Goal: Task Accomplishment & Management: Manage account settings

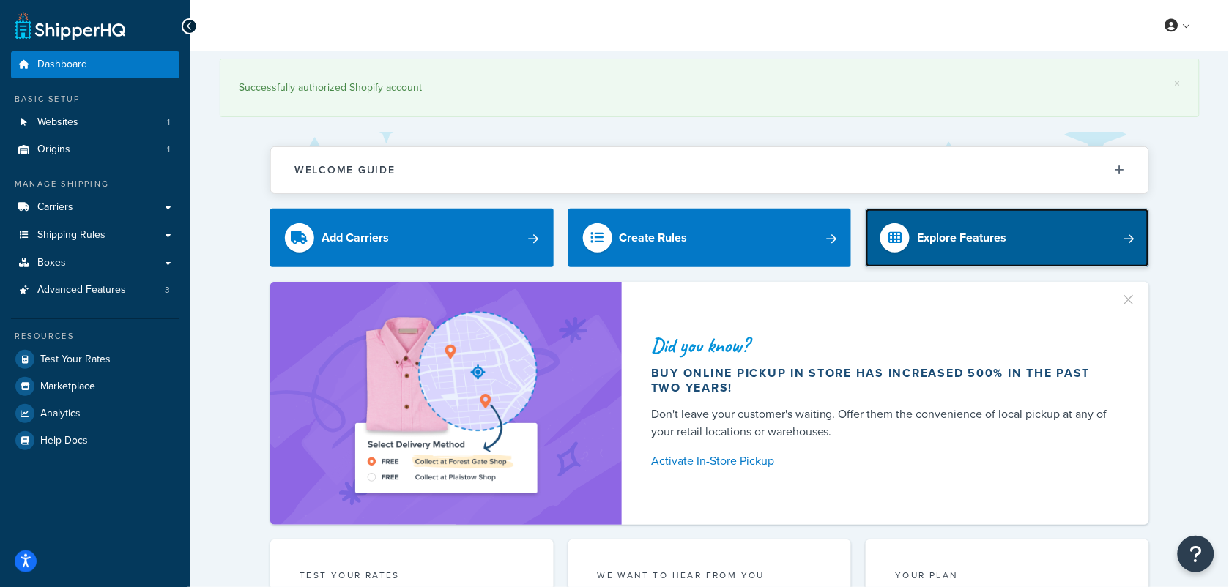
click at [1090, 231] on link "Explore Features" at bounding box center [1007, 238] width 283 height 59
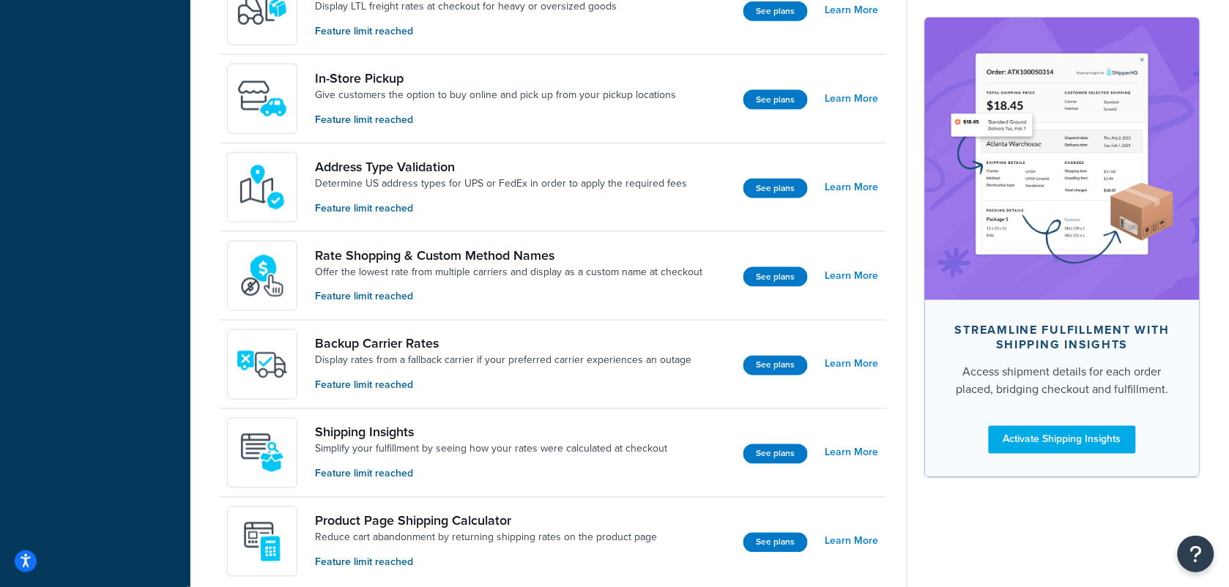
scroll to position [537, 0]
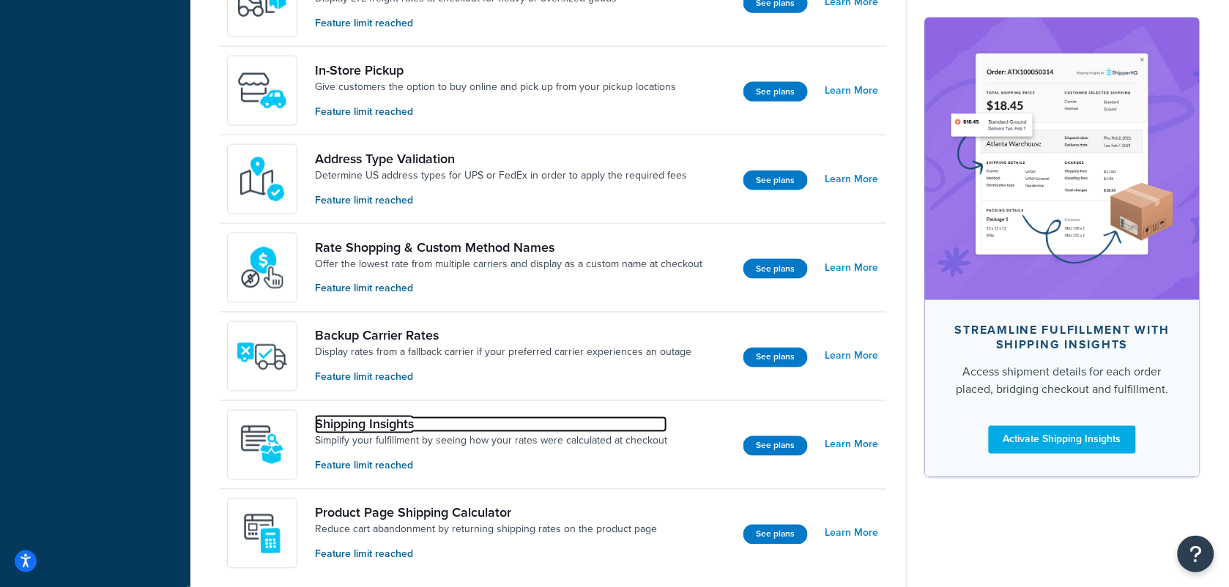
click at [368, 423] on link "Shipping Insights" at bounding box center [491, 425] width 352 height 16
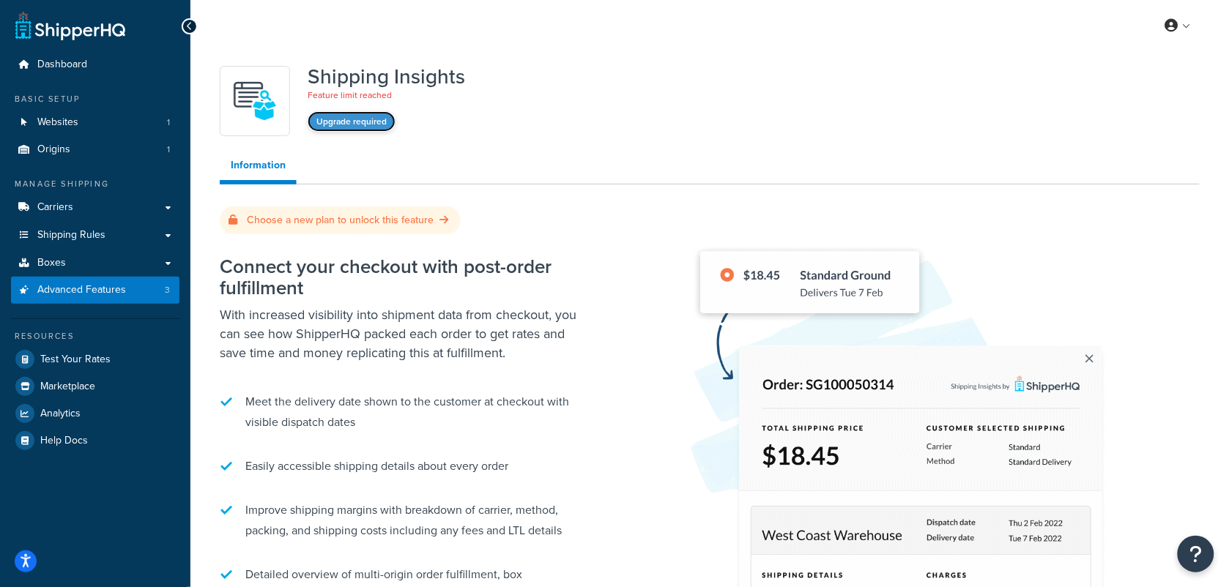
click at [357, 119] on button "Upgrade required" at bounding box center [352, 121] width 88 height 21
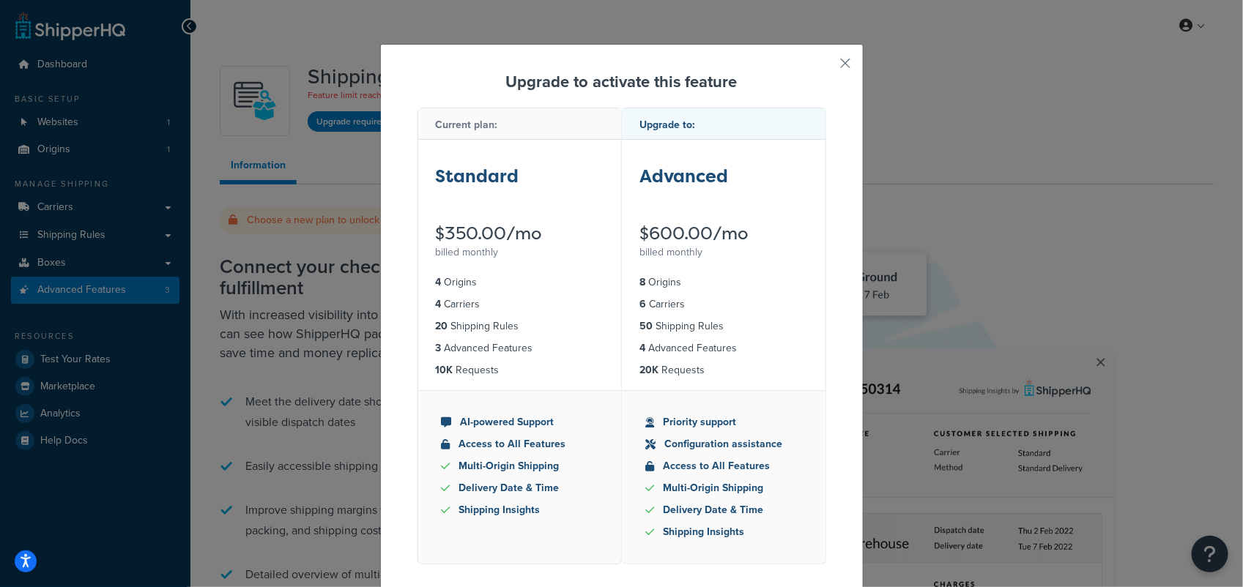
click at [846, 70] on div "Upgrade to activate this feature Current plan: Standard $350.00/mo billed month…" at bounding box center [621, 343] width 483 height 598
click at [826, 67] on button "button" at bounding box center [824, 69] width 4 height 4
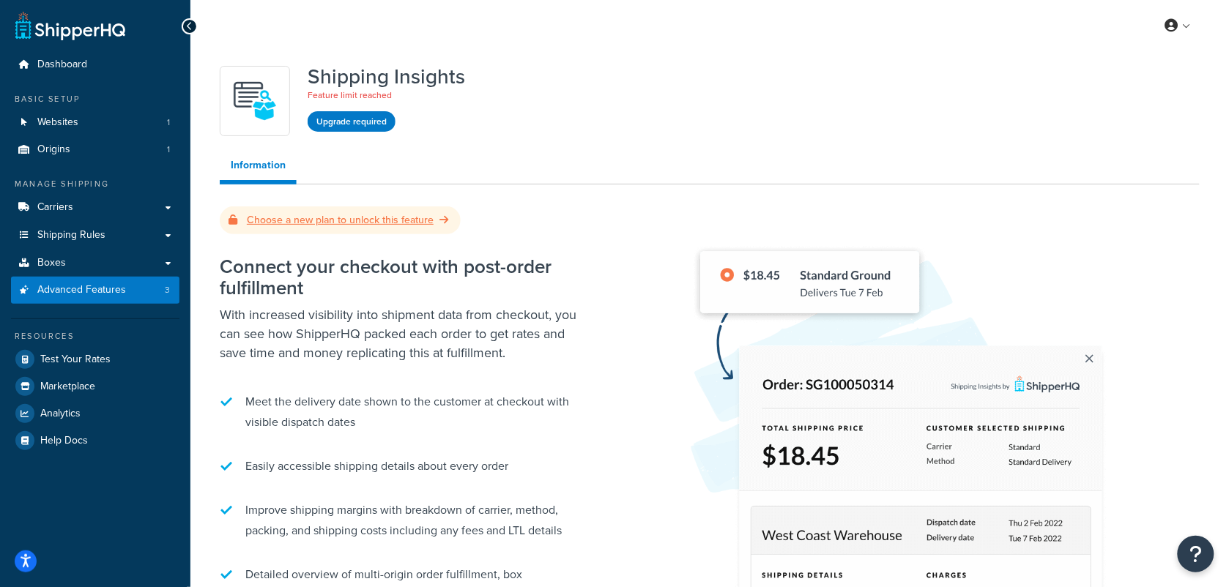
click at [421, 220] on link "Choose a new plan to unlock this feature" at bounding box center [340, 219] width 223 height 15
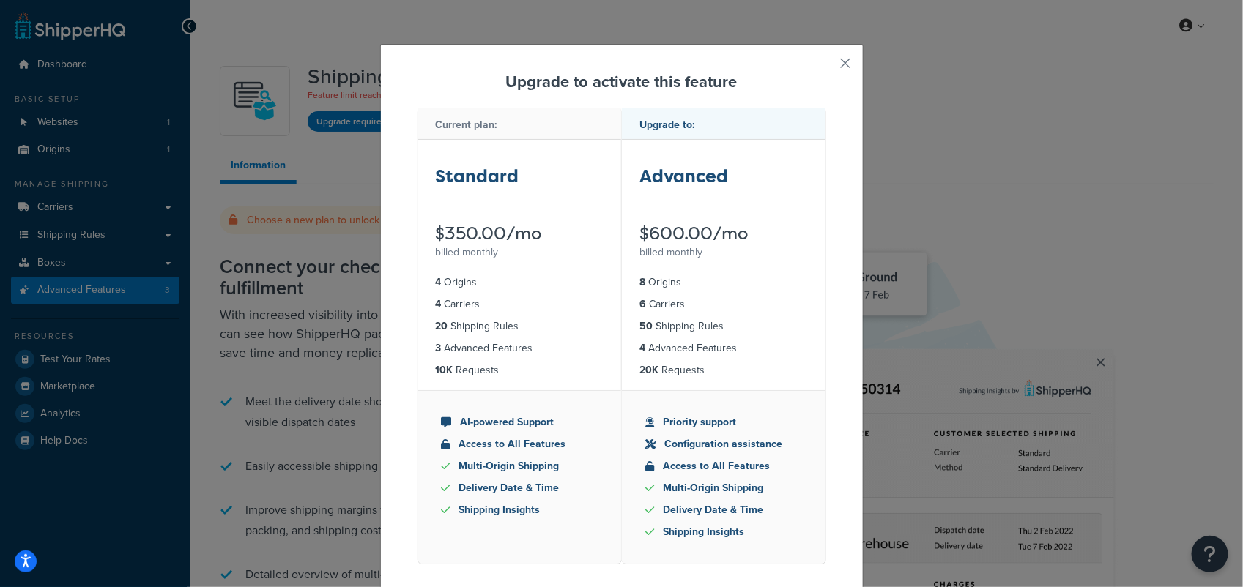
click at [473, 196] on div "Standard" at bounding box center [520, 181] width 168 height 37
click at [826, 67] on button "button" at bounding box center [824, 69] width 4 height 4
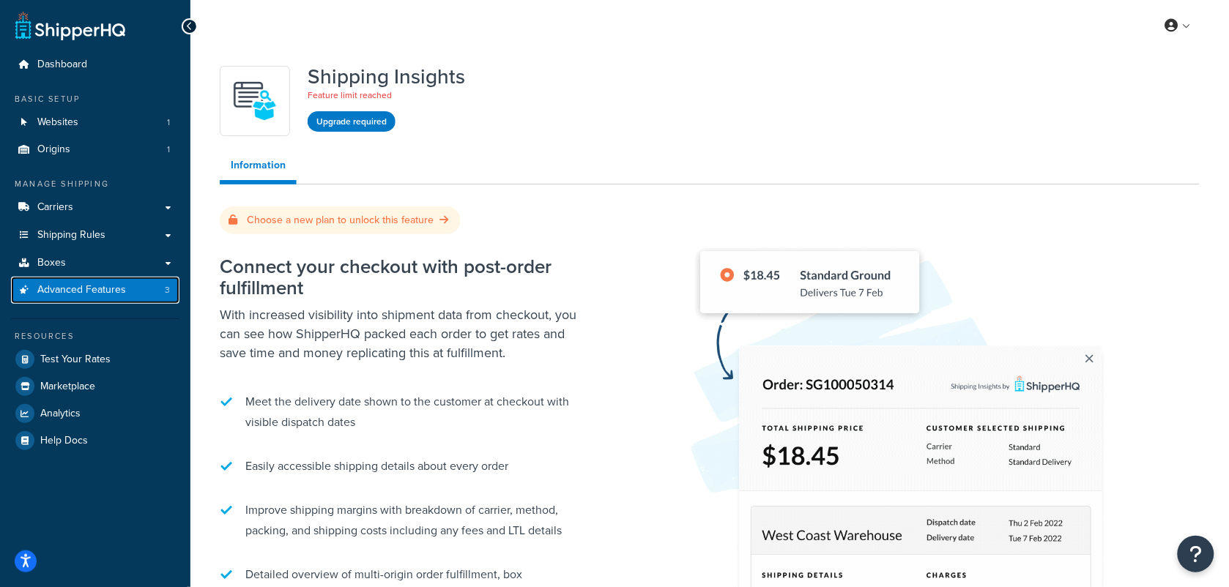
click at [108, 286] on span "Advanced Features" at bounding box center [81, 290] width 89 height 12
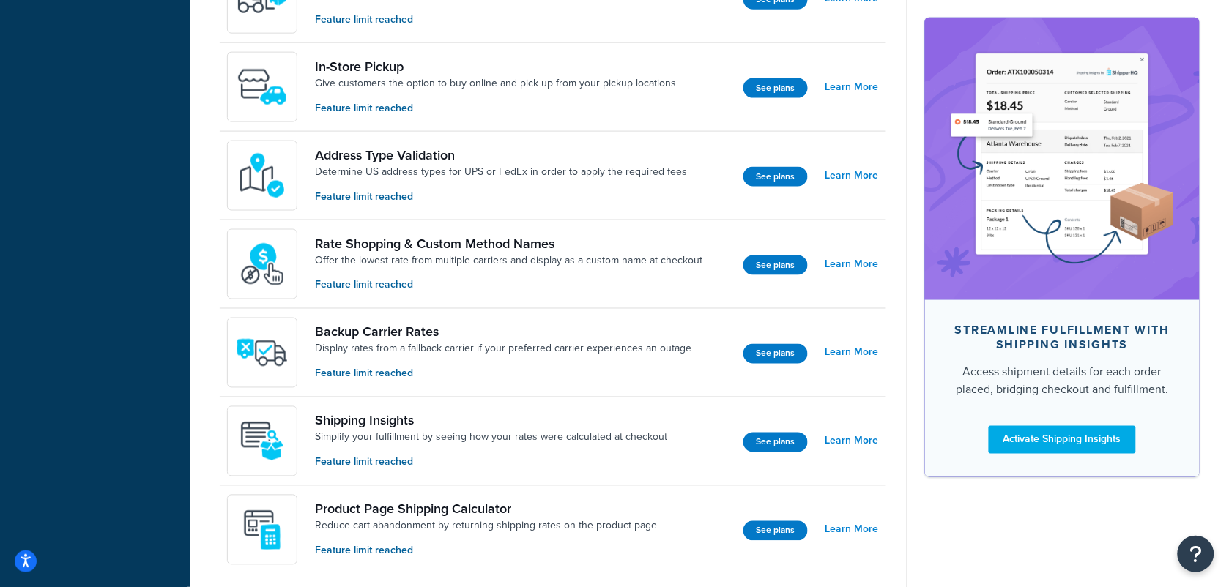
scroll to position [551, 0]
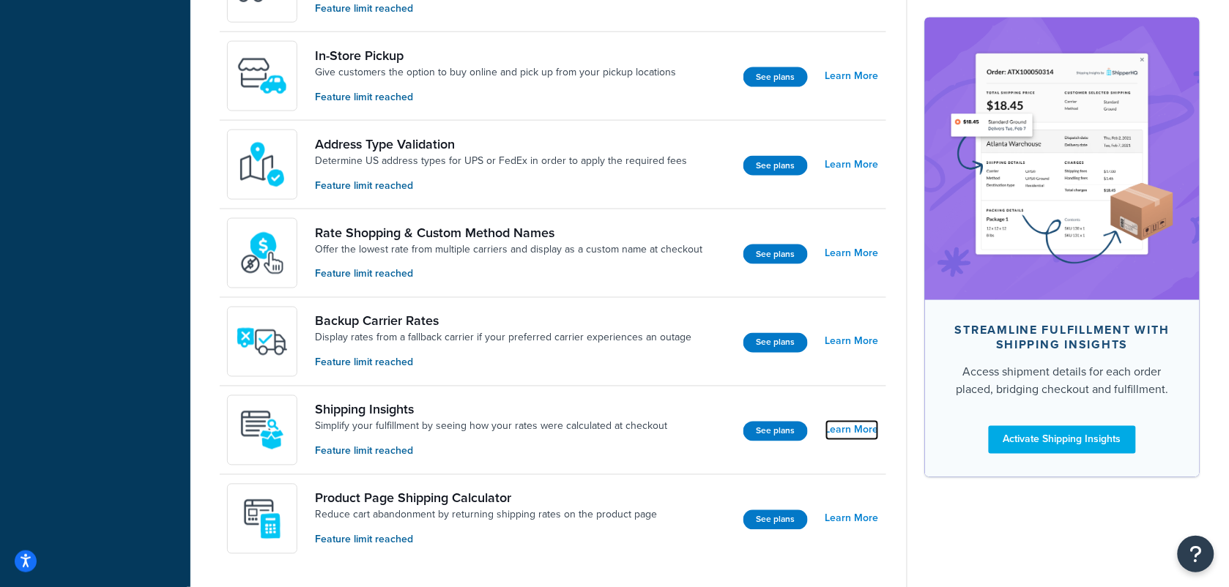
click at [853, 428] on link "Learn More" at bounding box center [851, 430] width 53 height 21
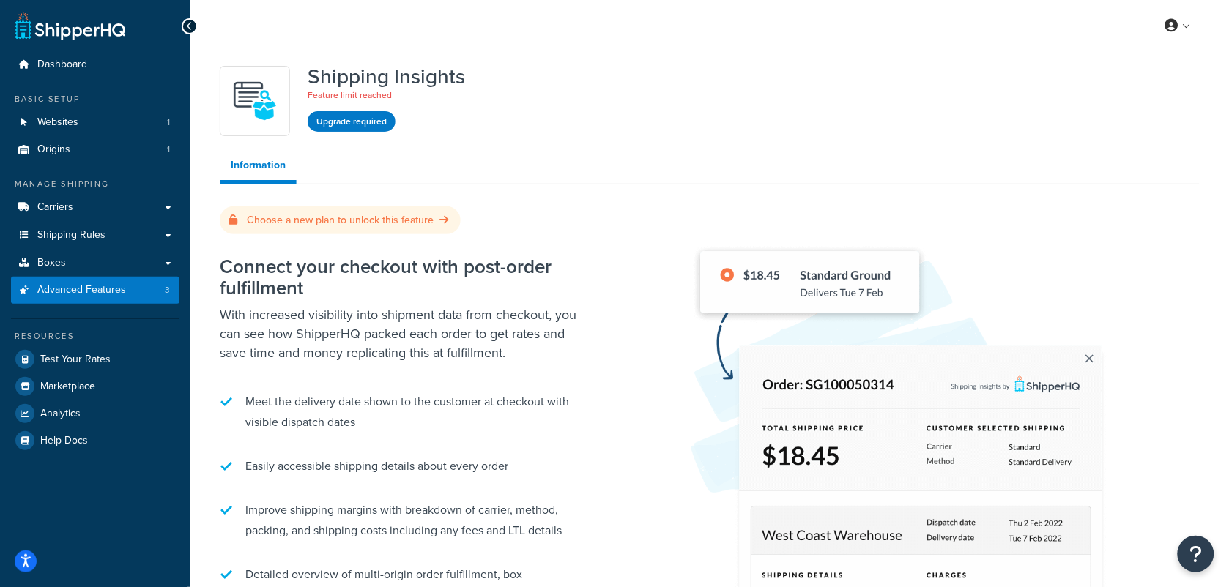
click at [270, 97] on img at bounding box center [254, 100] width 51 height 51
click at [116, 286] on span "Advanced Features" at bounding box center [81, 290] width 89 height 12
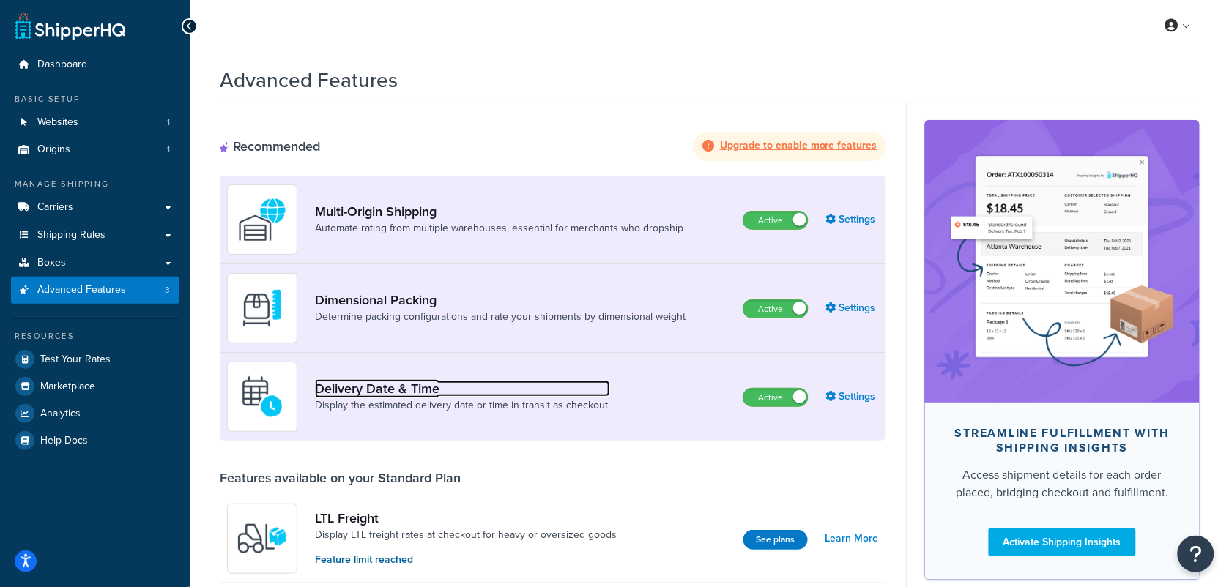
click at [410, 390] on link "Delivery Date & Time" at bounding box center [462, 389] width 295 height 16
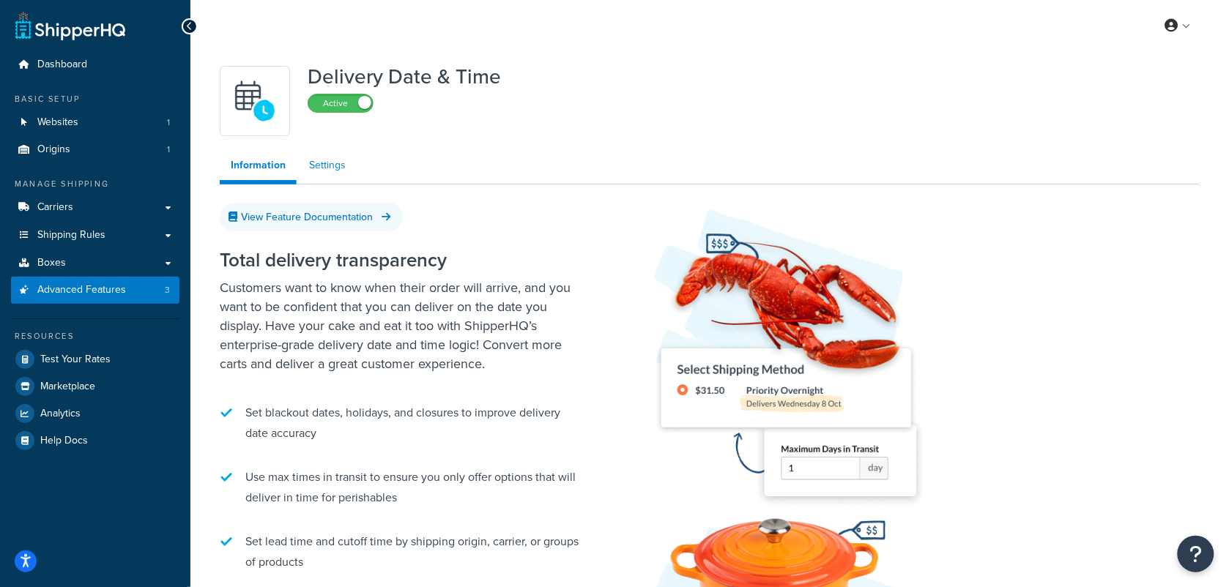
click at [339, 161] on link "Settings" at bounding box center [327, 165] width 59 height 29
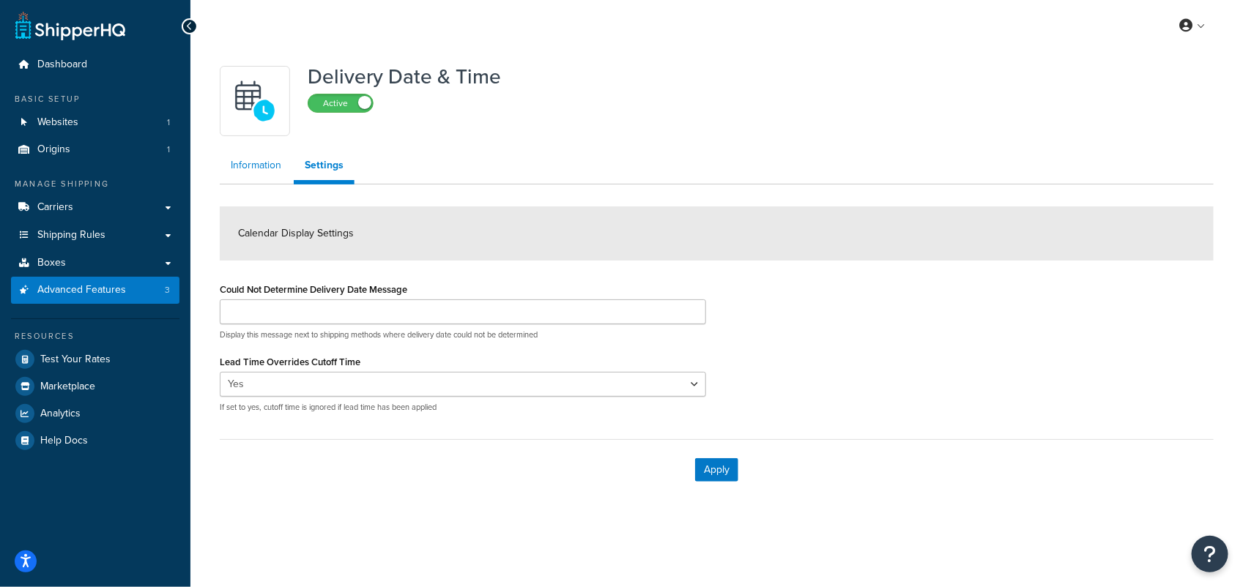
click at [258, 163] on link "Information" at bounding box center [256, 165] width 73 height 29
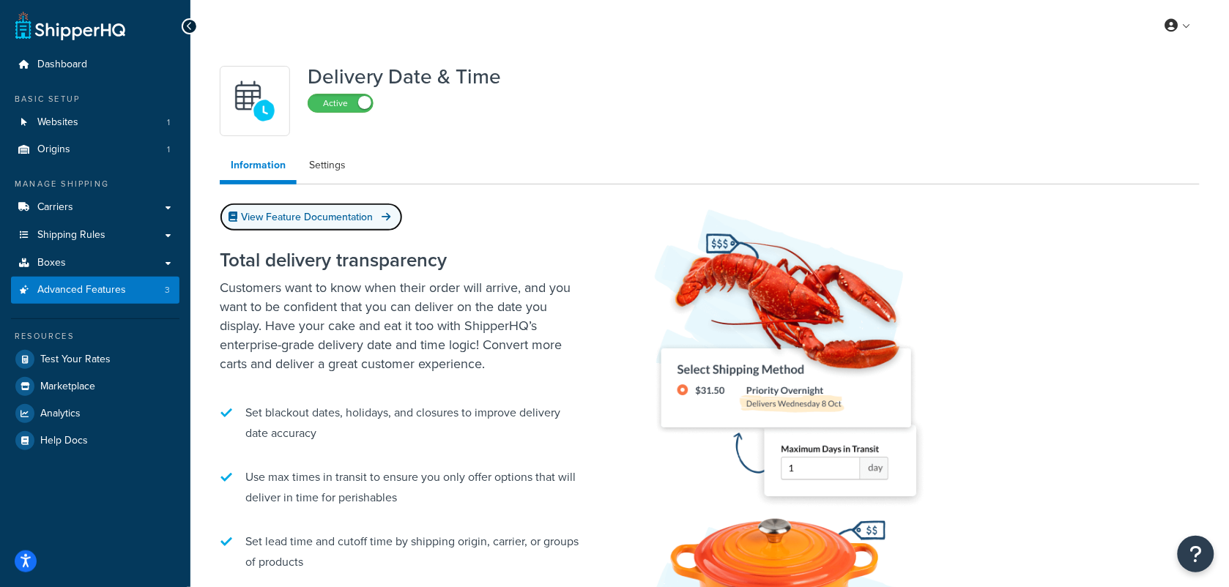
click at [354, 218] on link "View Feature Documentation" at bounding box center [311, 217] width 183 height 29
click at [341, 103] on label "Active" at bounding box center [340, 103] width 64 height 18
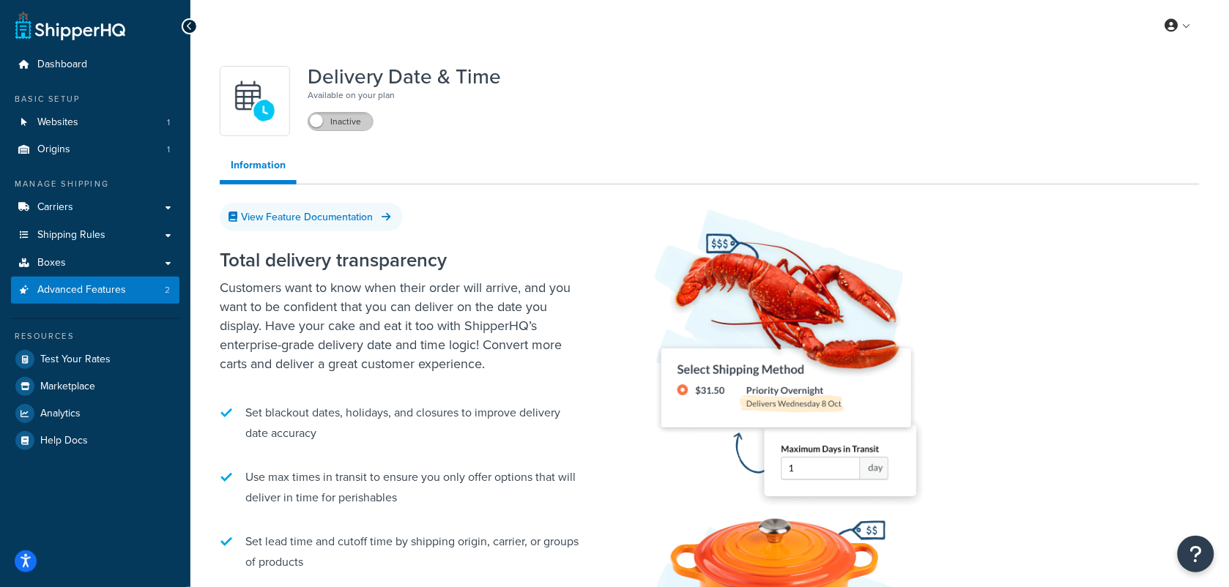
click at [359, 127] on label "Inactive" at bounding box center [340, 122] width 64 height 18
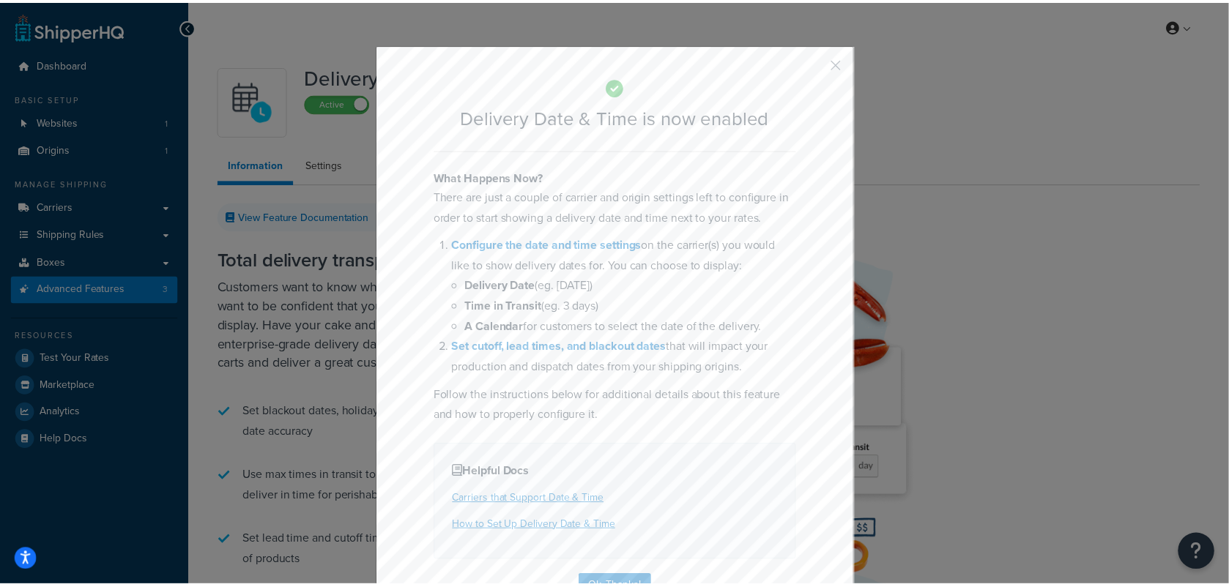
scroll to position [46, 0]
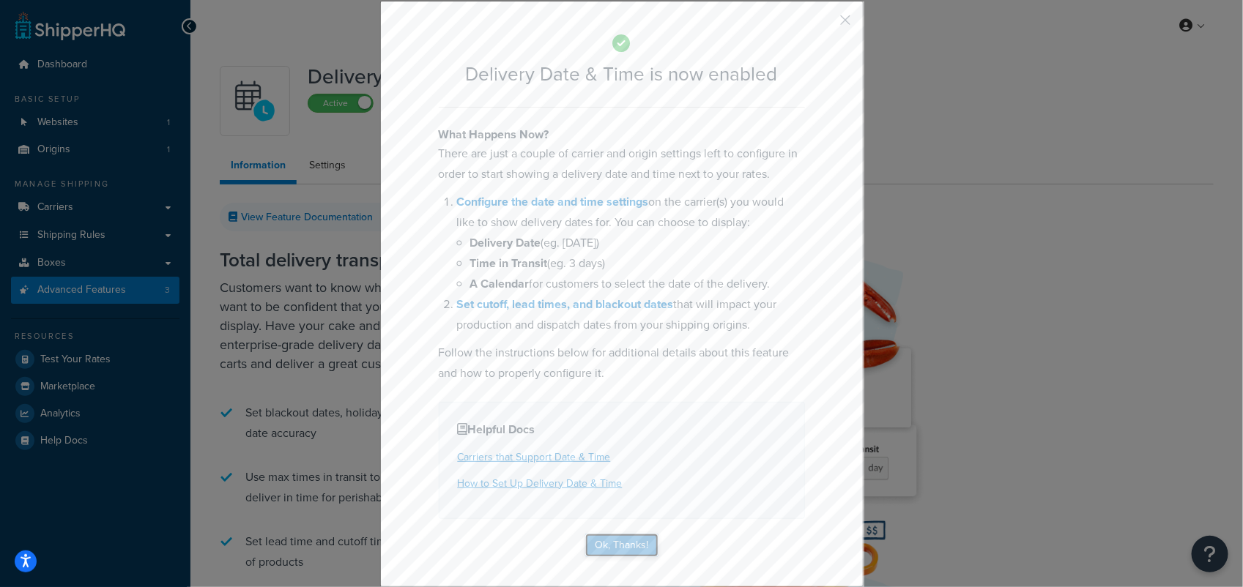
click at [612, 543] on button "Ok, Thanks!" at bounding box center [621, 545] width 73 height 23
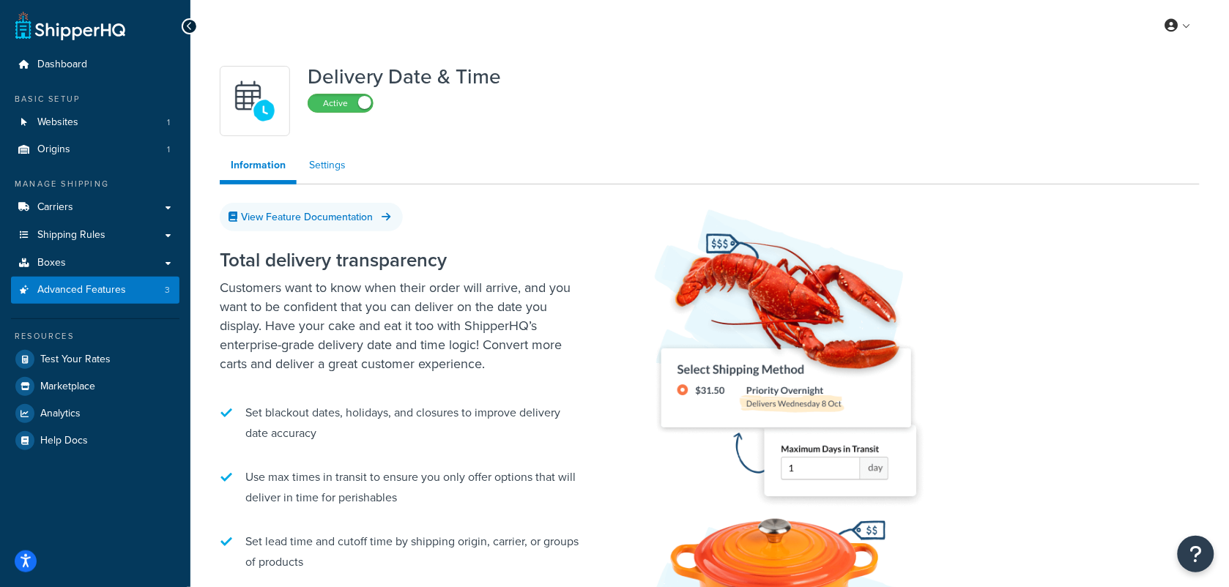
click at [330, 167] on link "Settings" at bounding box center [327, 165] width 59 height 29
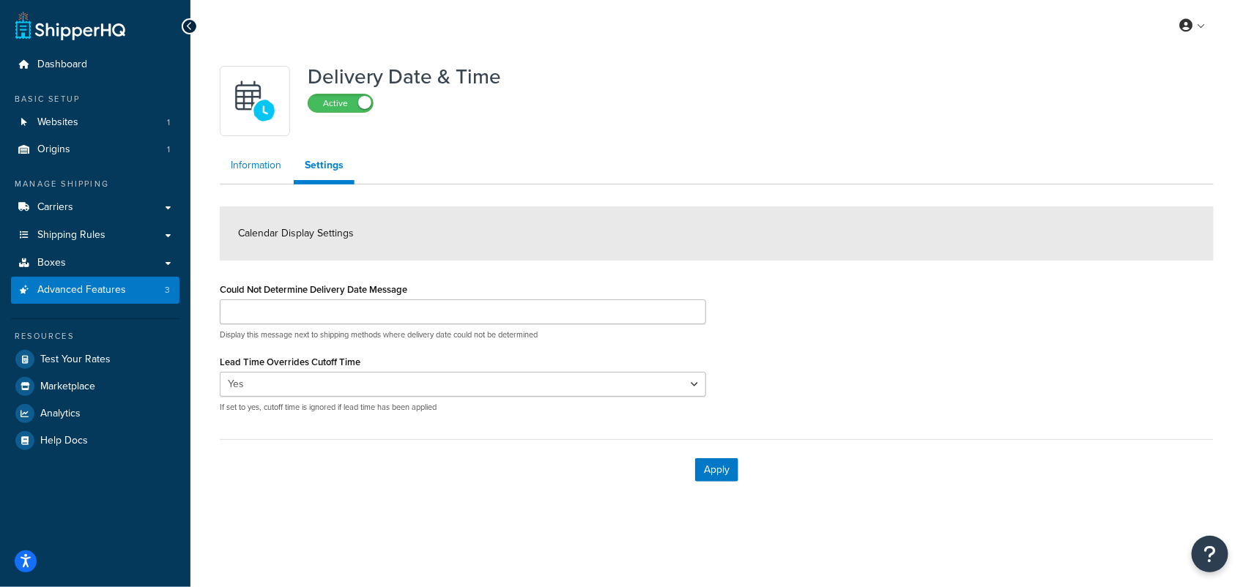
click at [265, 162] on link "Information" at bounding box center [256, 165] width 73 height 29
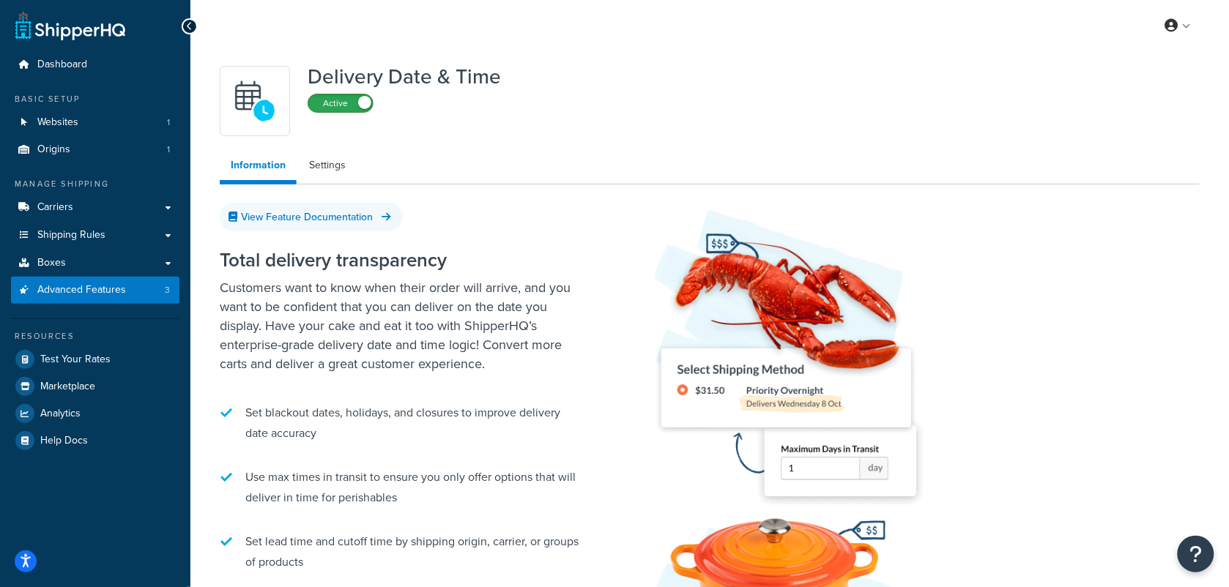
click at [346, 105] on label "Active" at bounding box center [340, 103] width 64 height 18
click at [92, 288] on span "Advanced Features" at bounding box center [81, 290] width 89 height 12
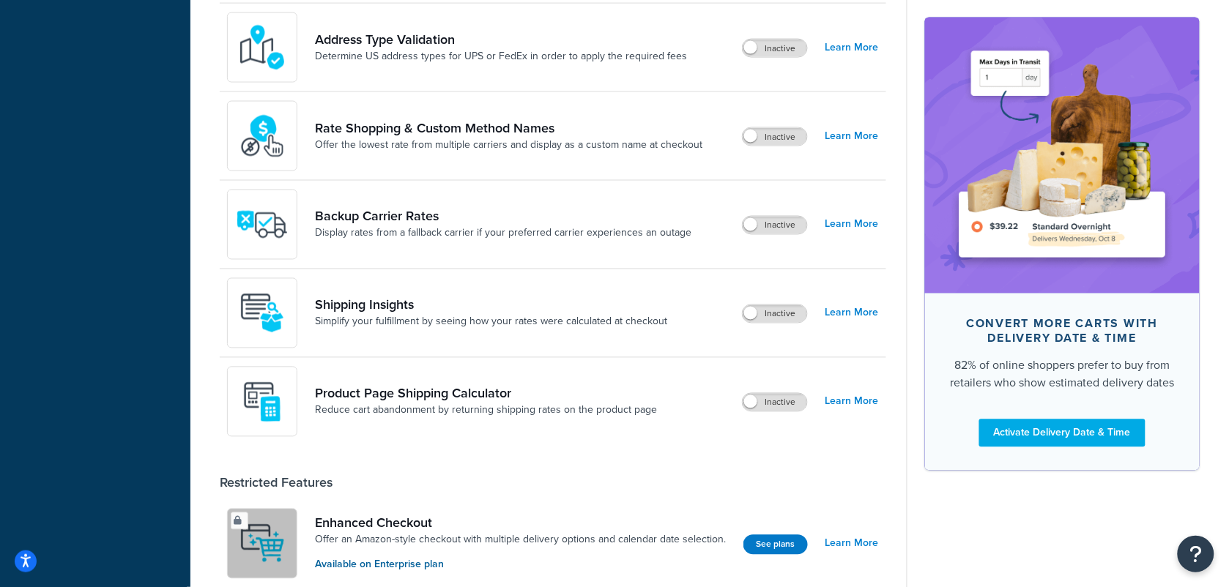
scroll to position [687, 0]
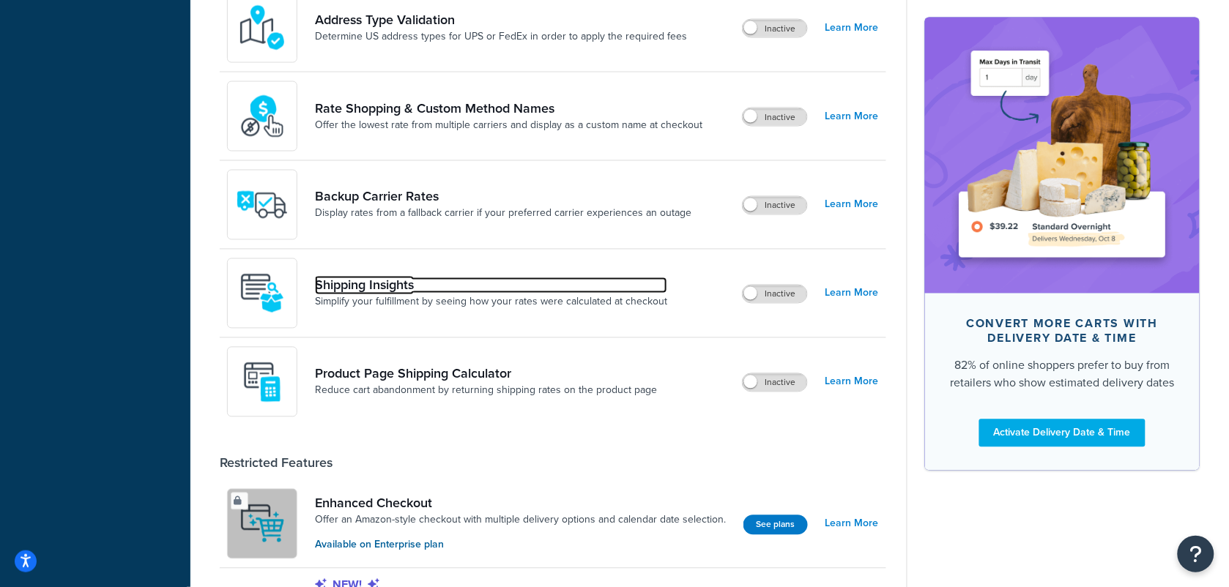
click at [554, 281] on link "Shipping Insights" at bounding box center [491, 286] width 352 height 16
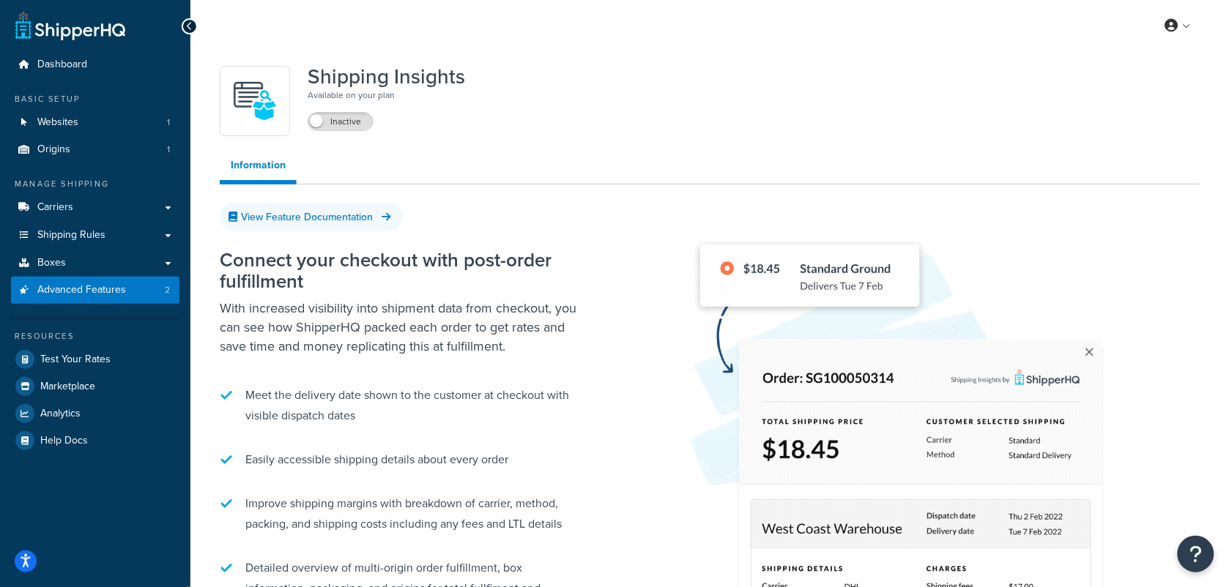
click at [348, 111] on div "Inactive" at bounding box center [341, 121] width 66 height 21
click at [349, 118] on label "Inactive" at bounding box center [340, 122] width 64 height 18
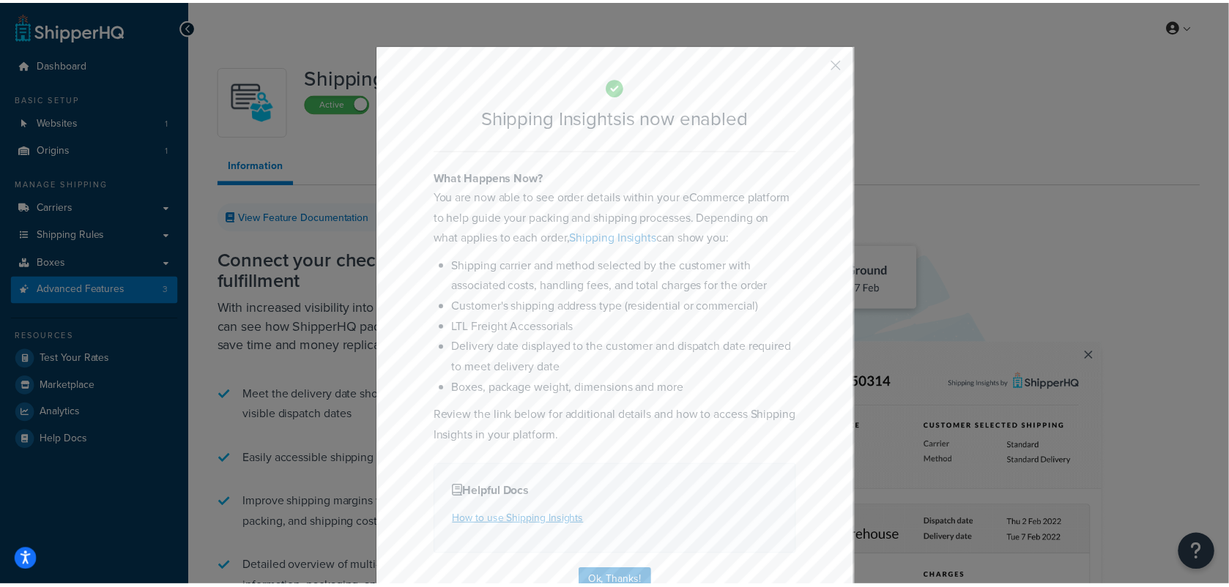
scroll to position [37, 0]
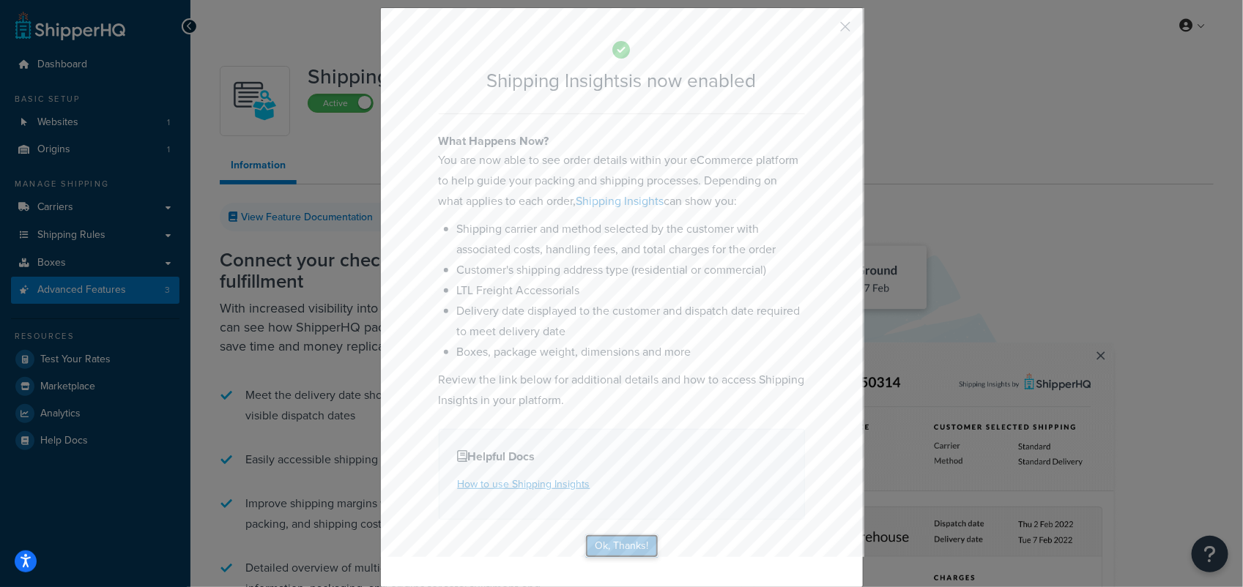
click at [623, 544] on button "Ok, Thanks!" at bounding box center [621, 546] width 73 height 23
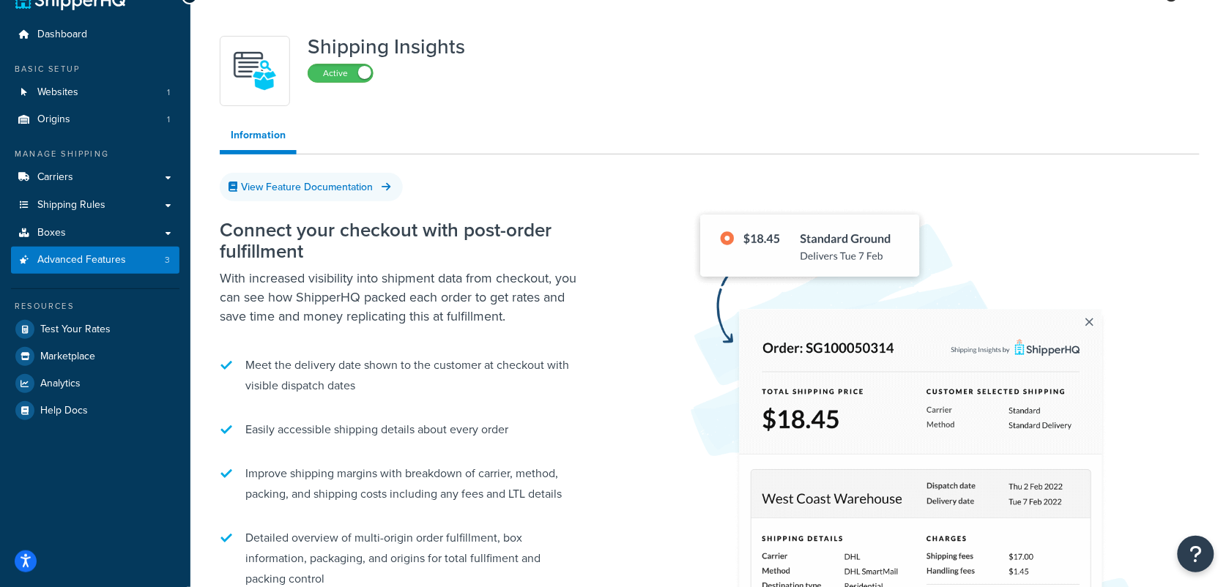
scroll to position [0, 0]
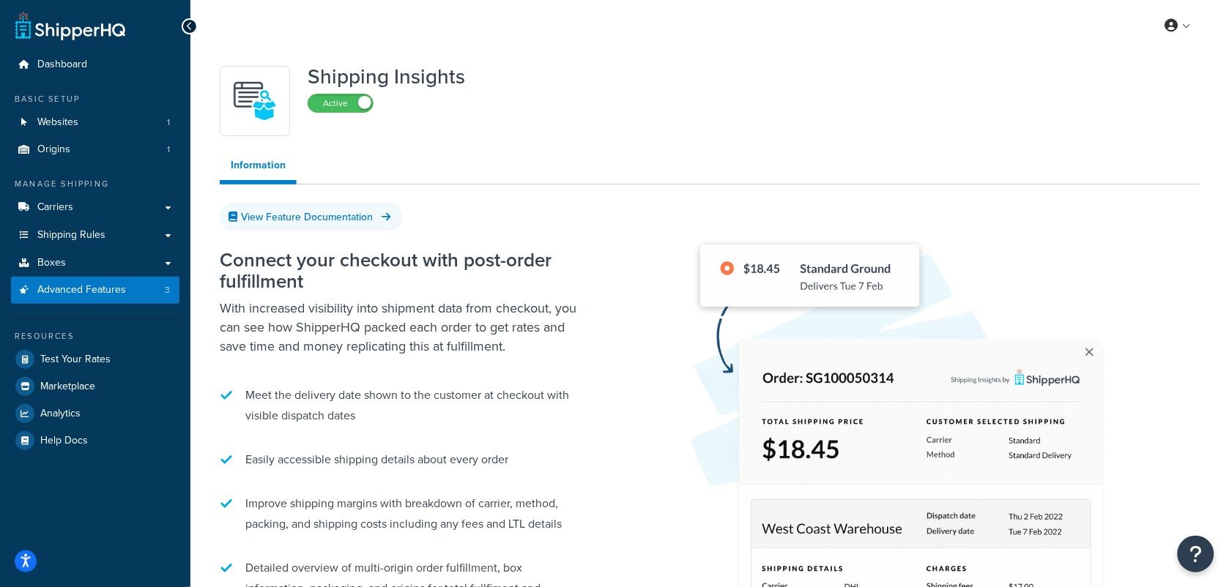
click at [277, 110] on img at bounding box center [254, 100] width 51 height 51
click at [261, 171] on link "Information" at bounding box center [258, 168] width 77 height 34
click at [283, 217] on link "View Feature Documentation" at bounding box center [311, 217] width 183 height 29
click at [345, 114] on div "Shipping Insights Active" at bounding box center [386, 101] width 157 height 70
click at [346, 106] on label "Active" at bounding box center [340, 103] width 64 height 18
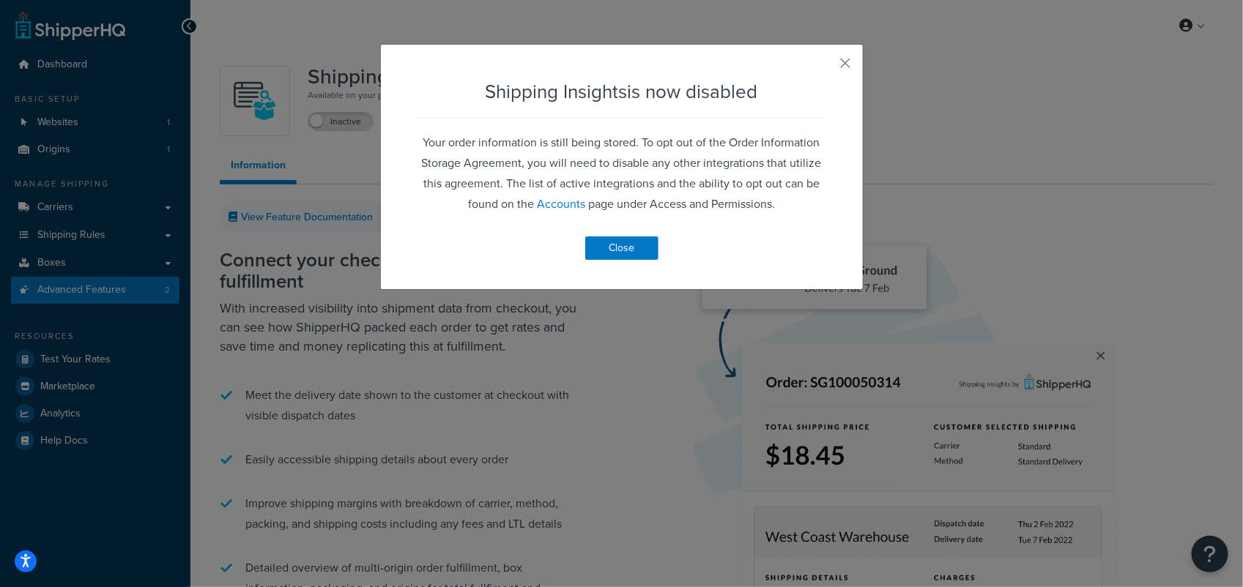
click at [844, 64] on div "Shipping Insights is now disabled Your order information is still being stored.…" at bounding box center [621, 167] width 483 height 246
click at [826, 67] on button "button" at bounding box center [824, 69] width 4 height 4
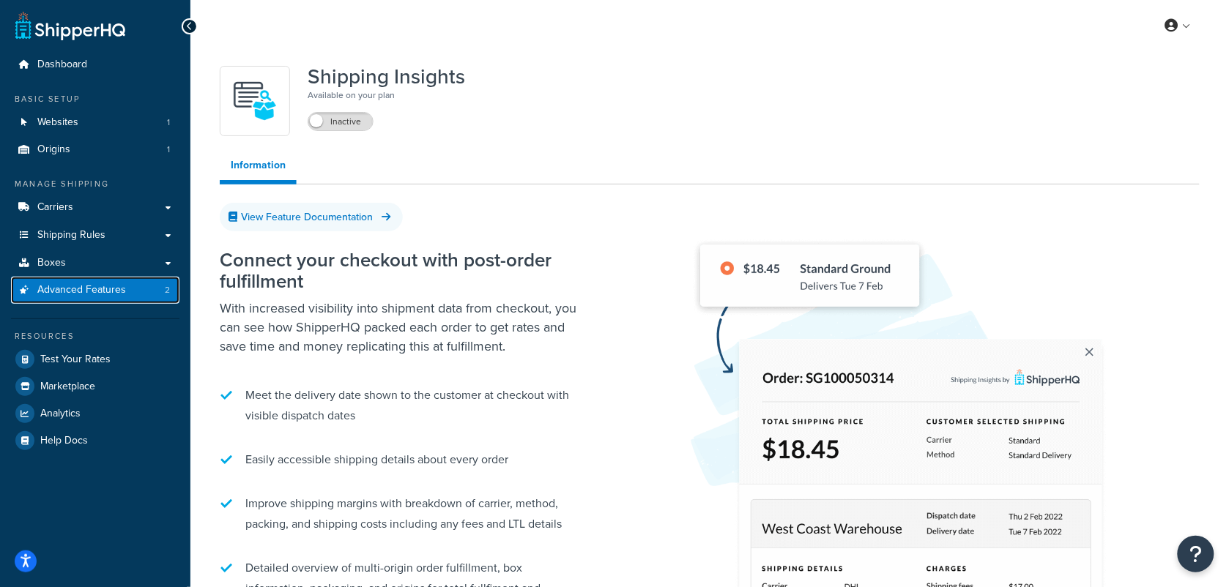
click at [100, 288] on span "Advanced Features" at bounding box center [81, 290] width 89 height 12
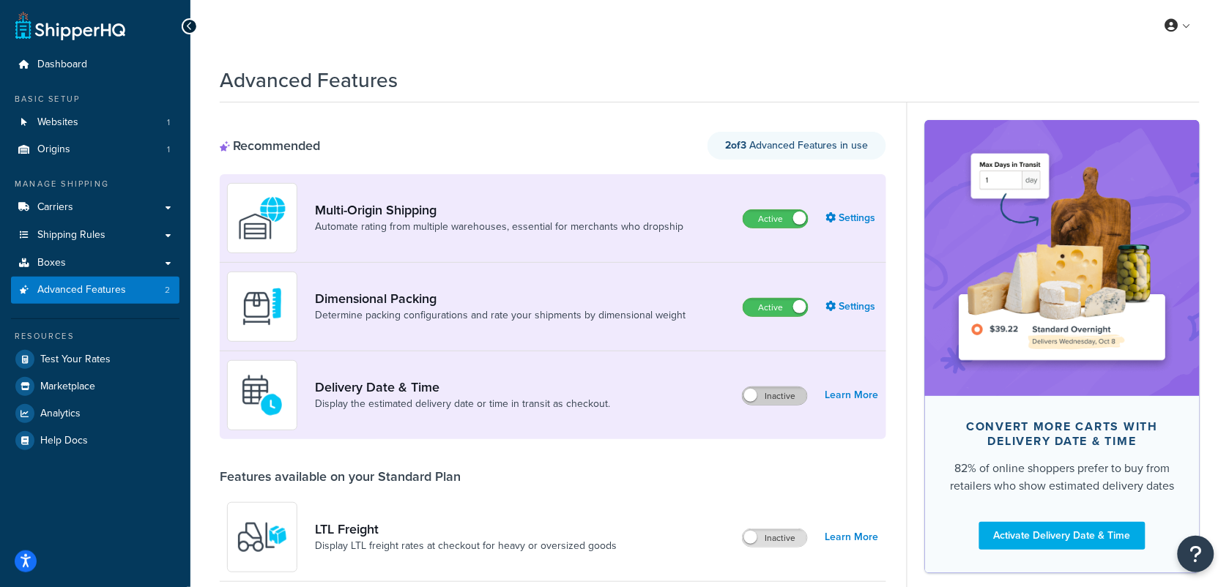
click at [792, 398] on label "Inactive" at bounding box center [775, 396] width 64 height 18
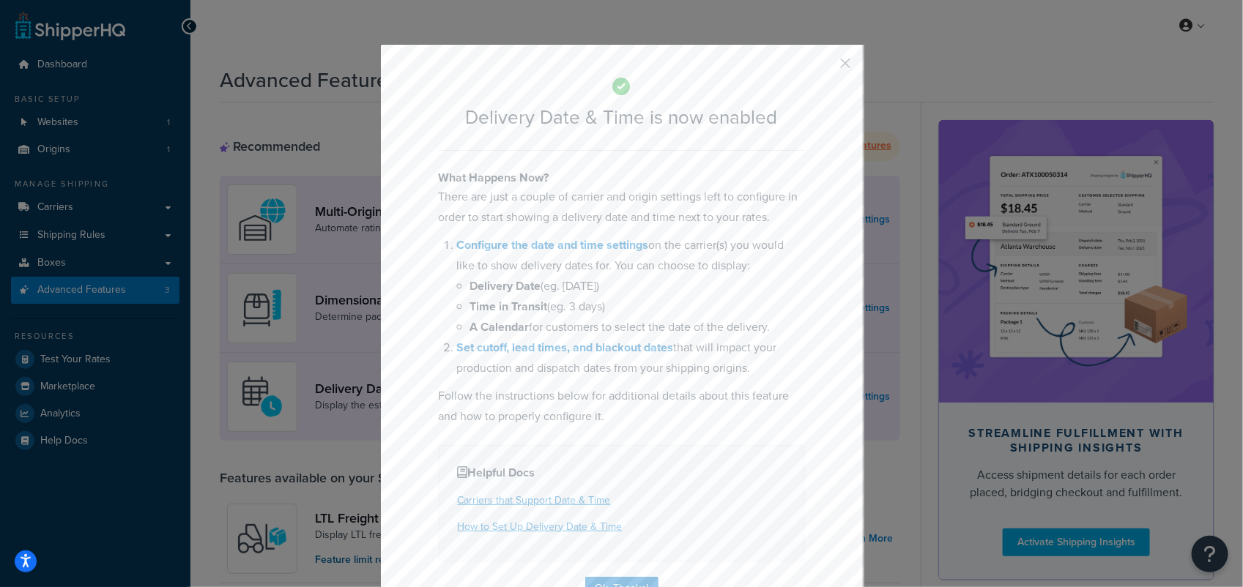
click at [826, 67] on button "button" at bounding box center [824, 69] width 4 height 4
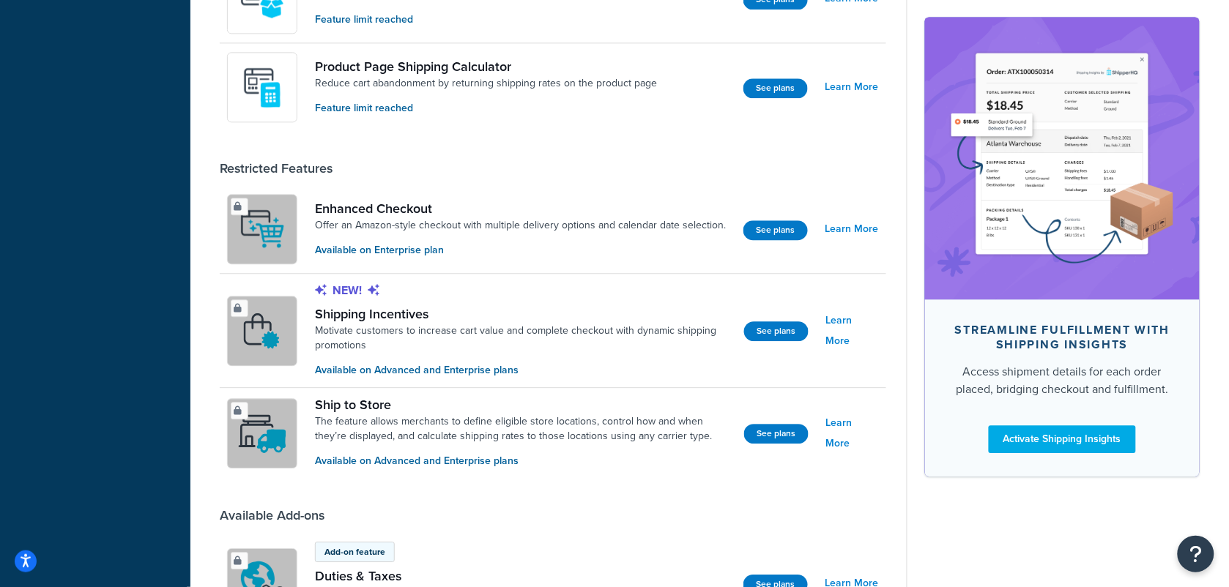
scroll to position [987, 0]
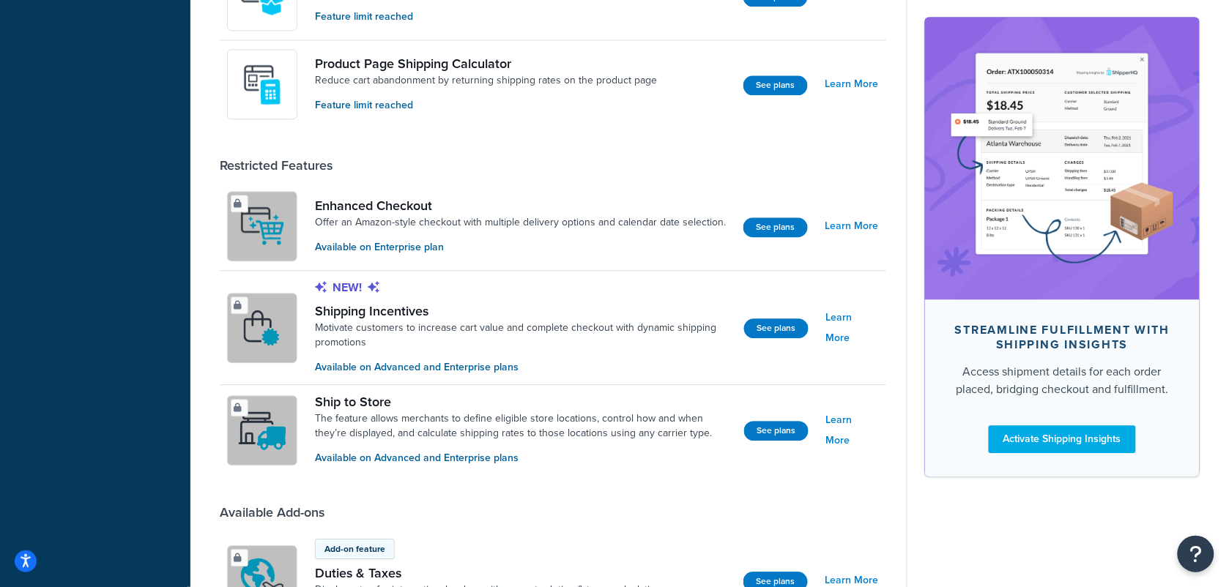
drag, startPoint x: 1227, startPoint y: 46, endPoint x: 1242, endPoint y: 28, distance: 23.4
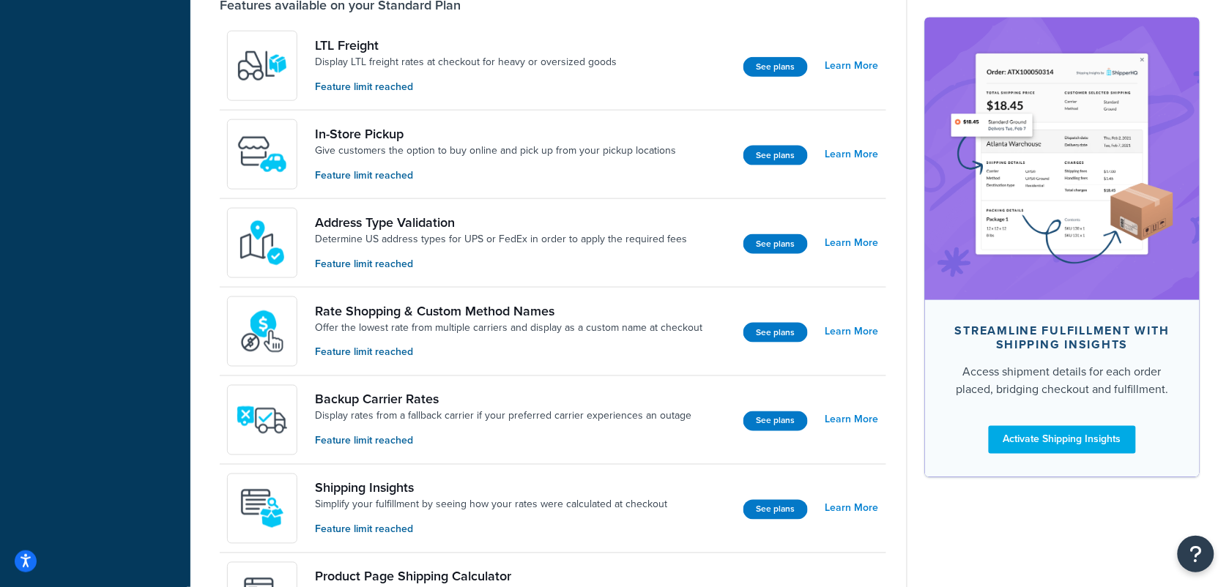
scroll to position [0, 0]
